Goal: Navigation & Orientation: Find specific page/section

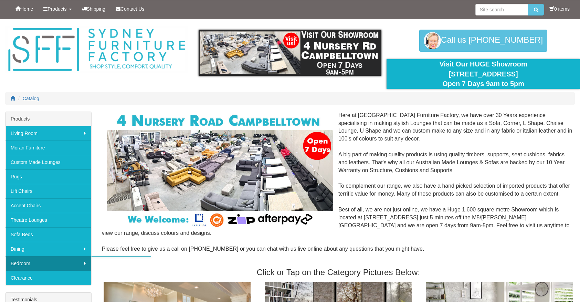
click at [58, 263] on link "Bedroom" at bounding box center [49, 263] width 86 height 14
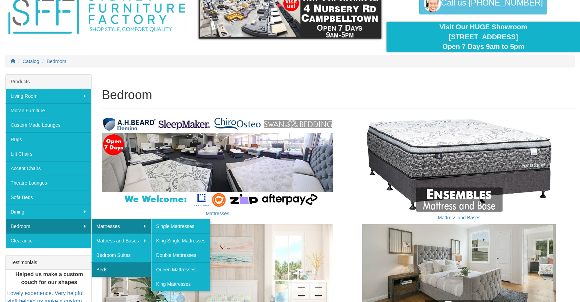
scroll to position [37, 0]
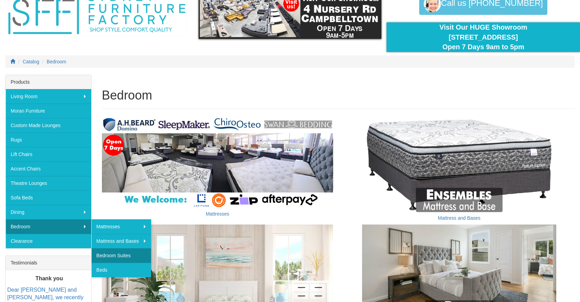
click at [126, 253] on link "Bedroom Suites" at bounding box center [121, 255] width 60 height 14
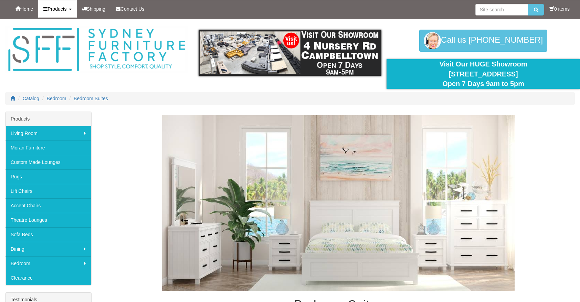
click at [64, 10] on span "Products" at bounding box center [56, 9] width 19 height 6
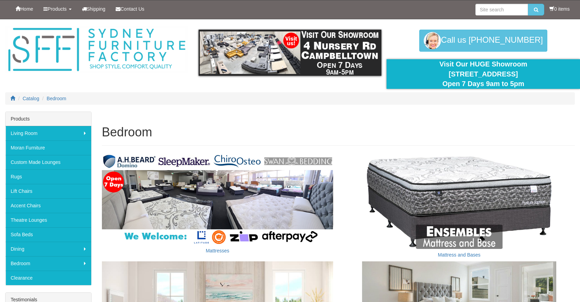
scroll to position [37, 0]
